Goal: Check status: Check status

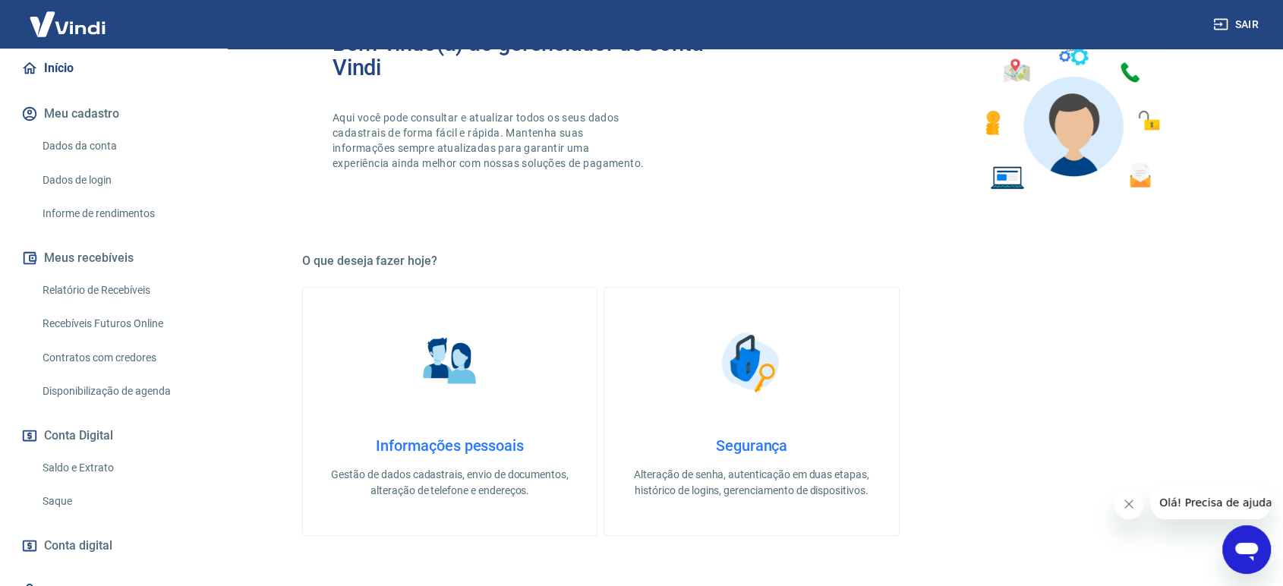
scroll to position [169, 0]
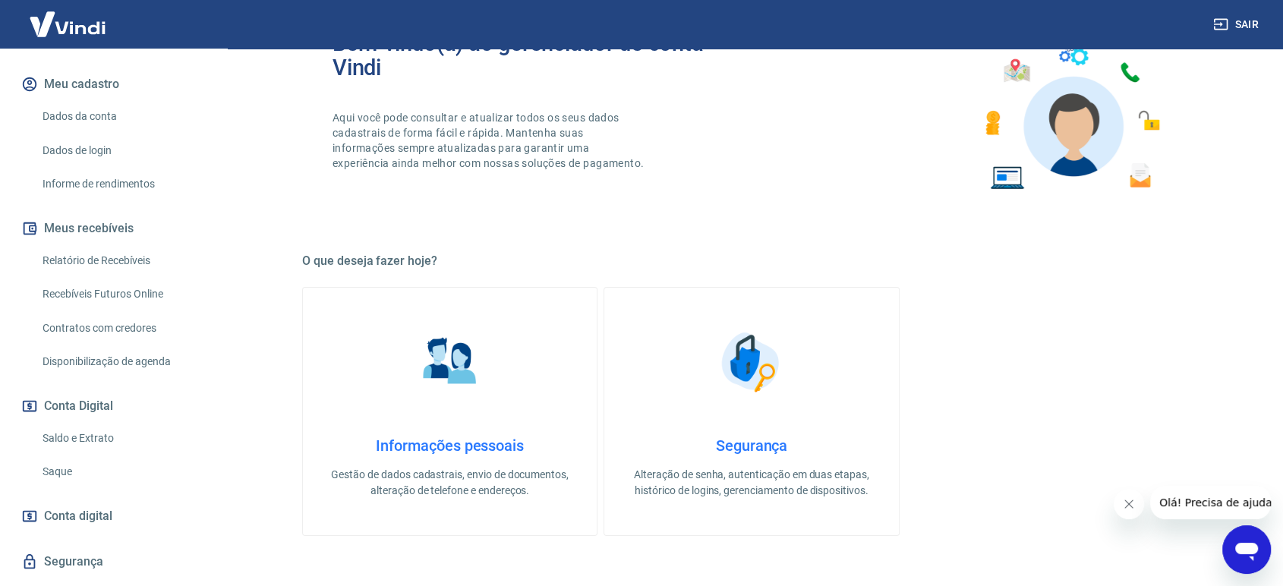
click at [104, 452] on link "Saldo e Extrato" at bounding box center [122, 438] width 172 height 31
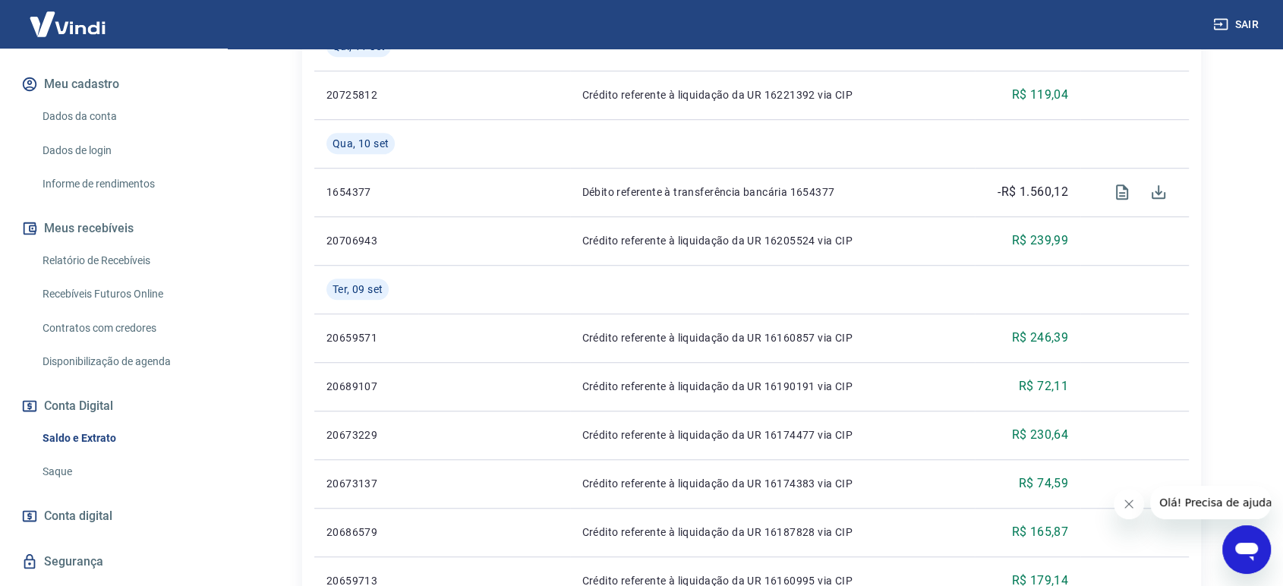
scroll to position [1096, 0]
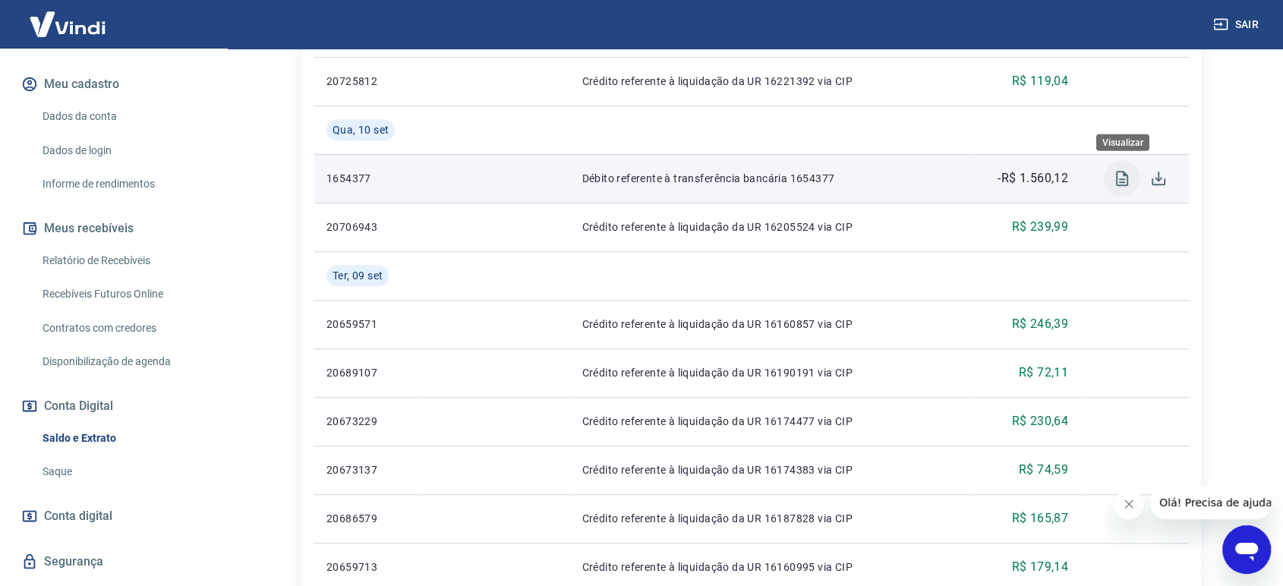
click at [1126, 184] on icon "Visualizar" at bounding box center [1122, 178] width 12 height 15
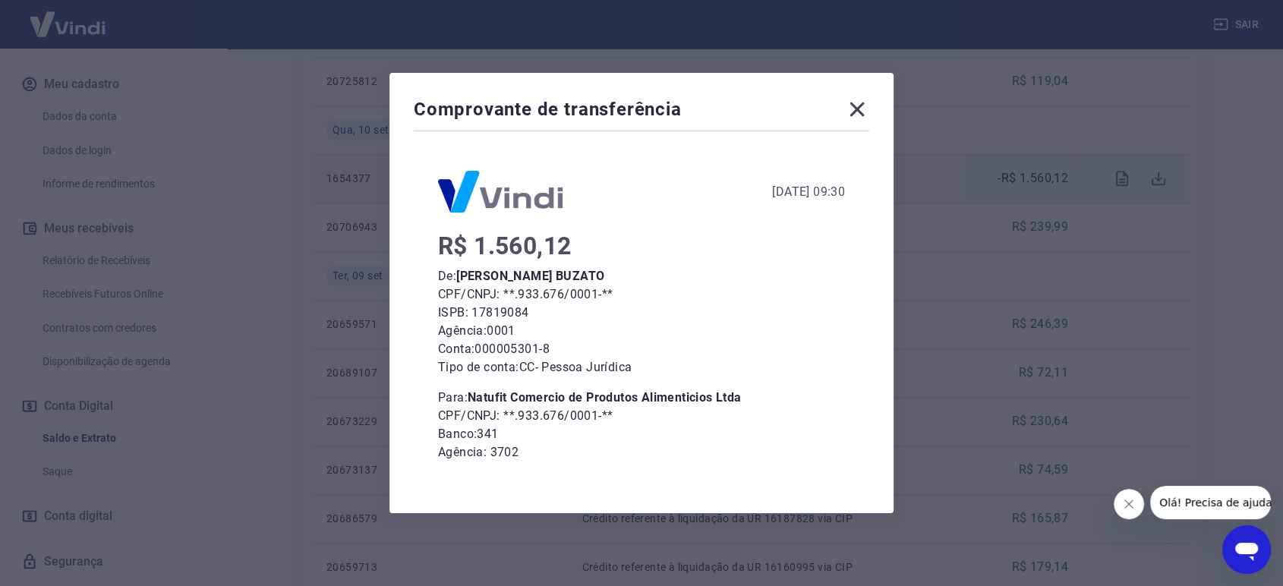
click at [869, 114] on icon at bounding box center [857, 109] width 24 height 24
